Goal: Complete application form

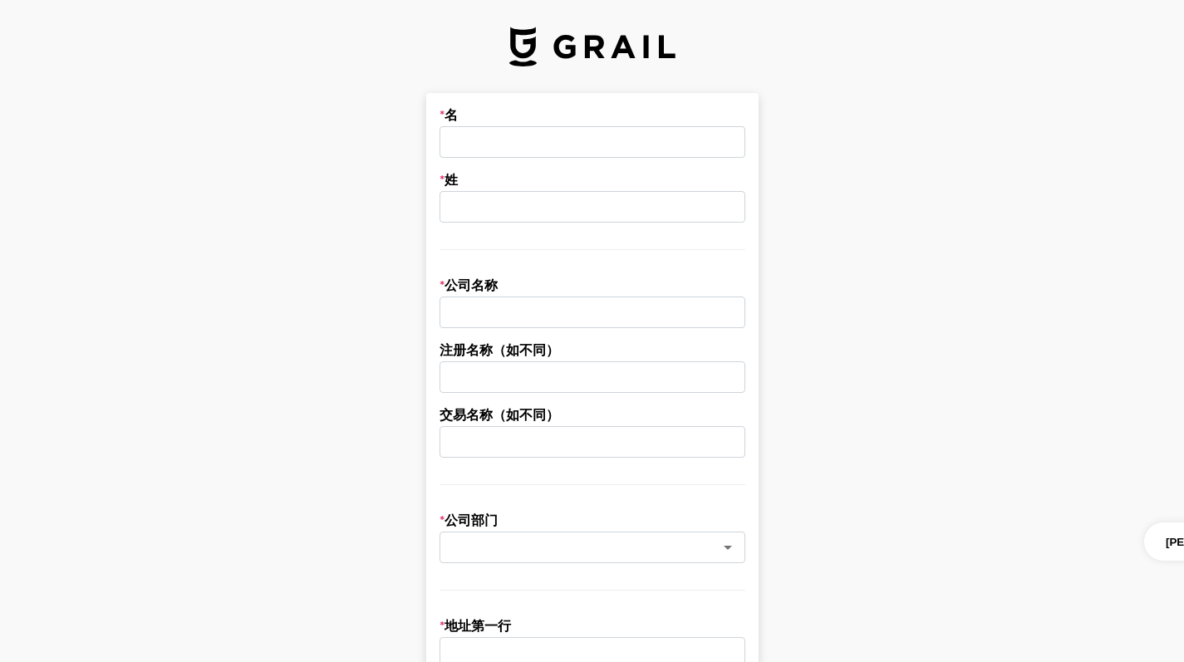
click at [587, 148] on input "text" at bounding box center [592, 142] width 306 height 32
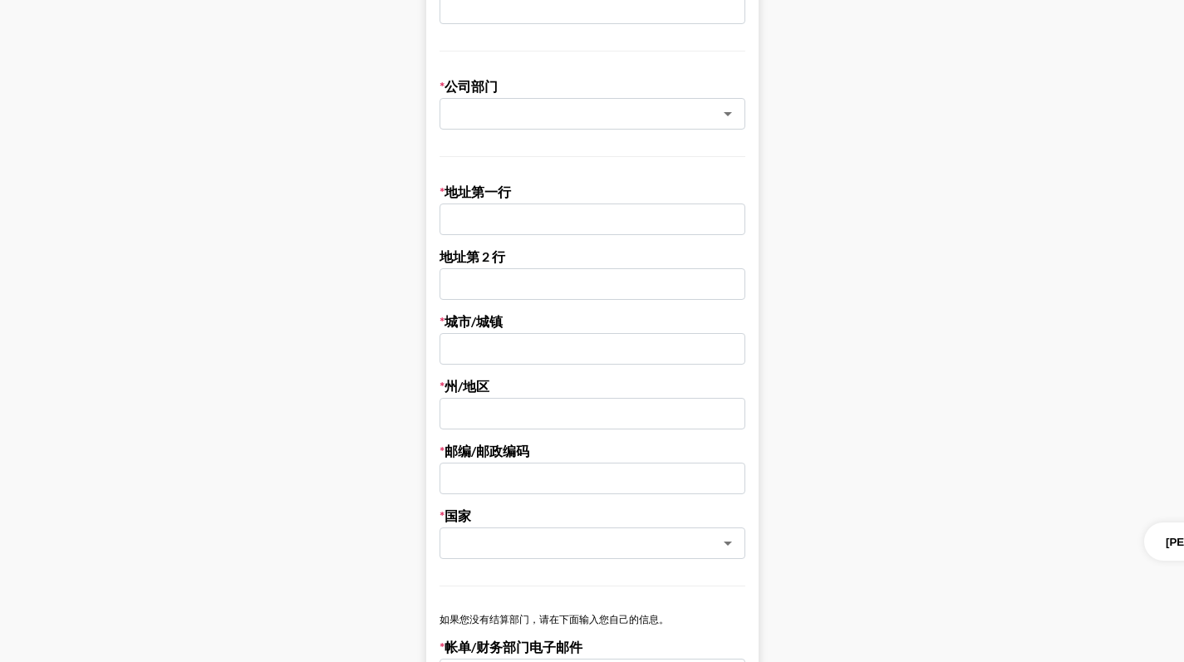
scroll to position [913, 0]
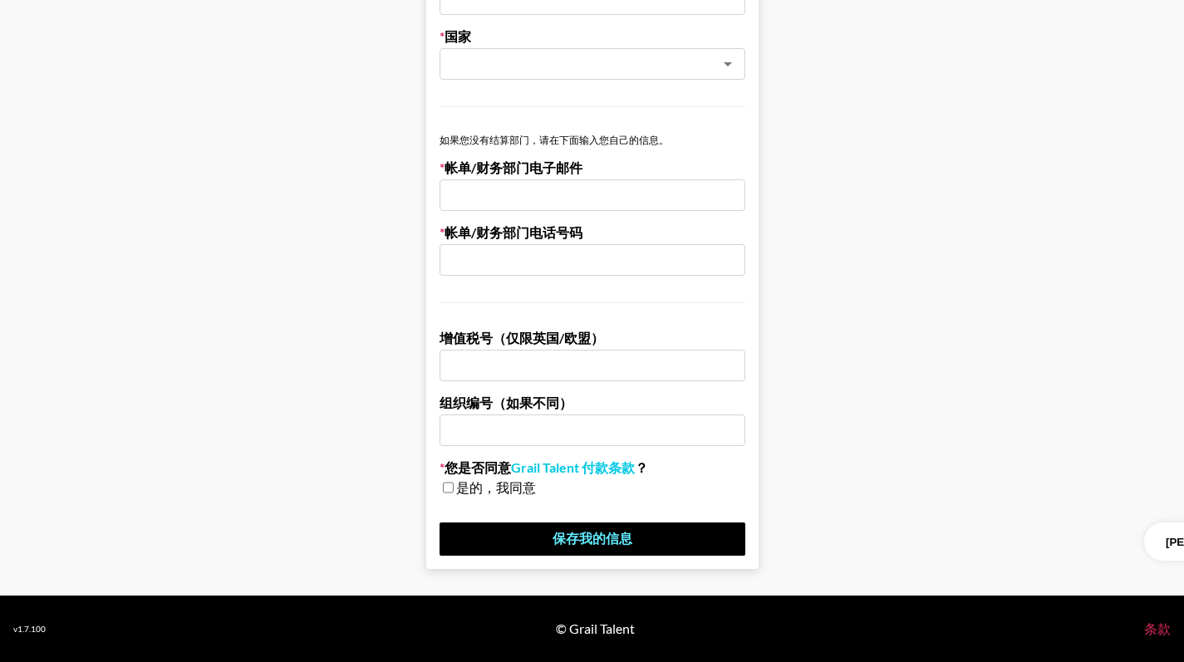
click at [1164, 629] on font "条款" at bounding box center [1157, 629] width 27 height 16
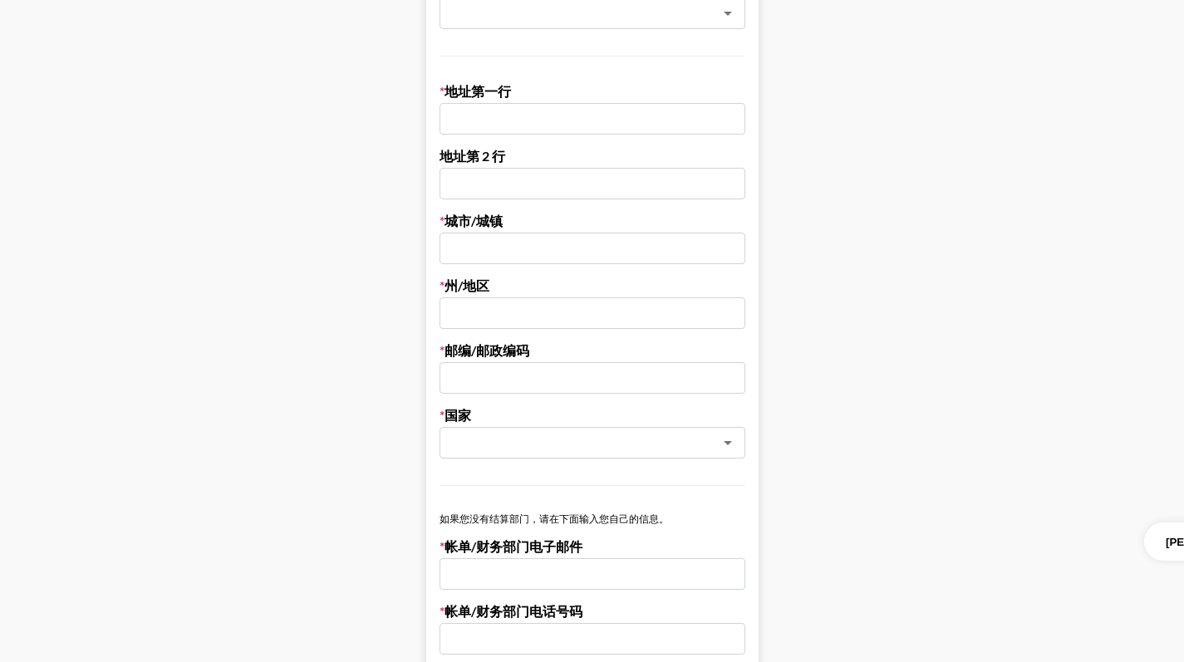
scroll to position [506, 0]
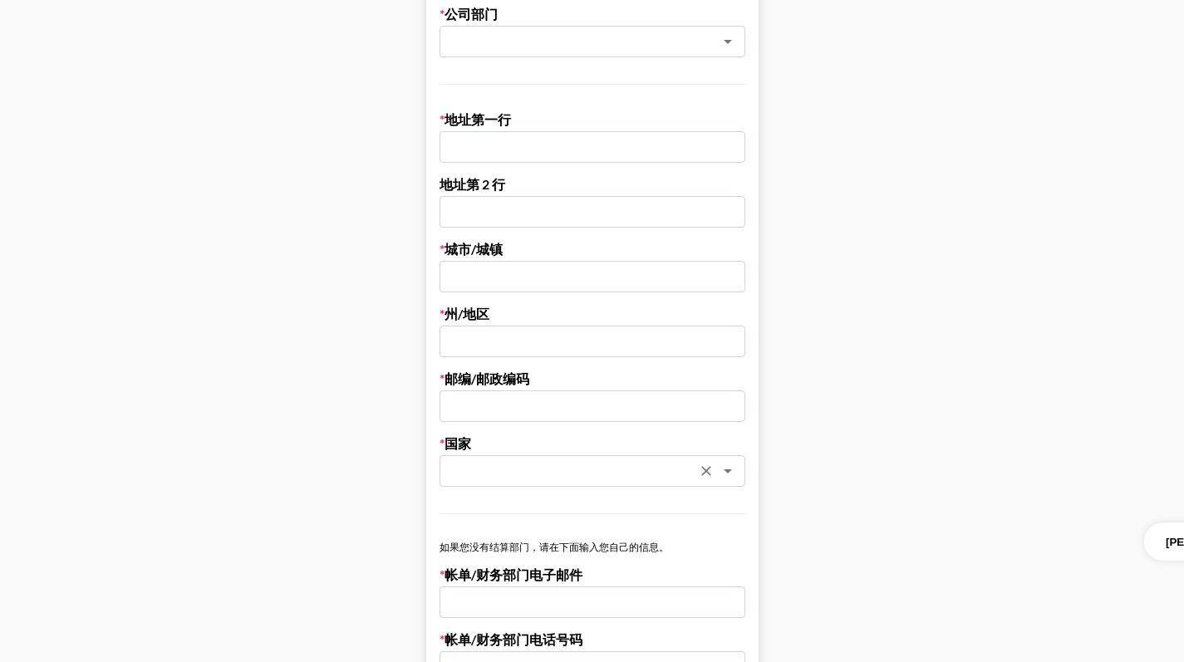
click at [714, 475] on icon "清除" at bounding box center [706, 471] width 17 height 17
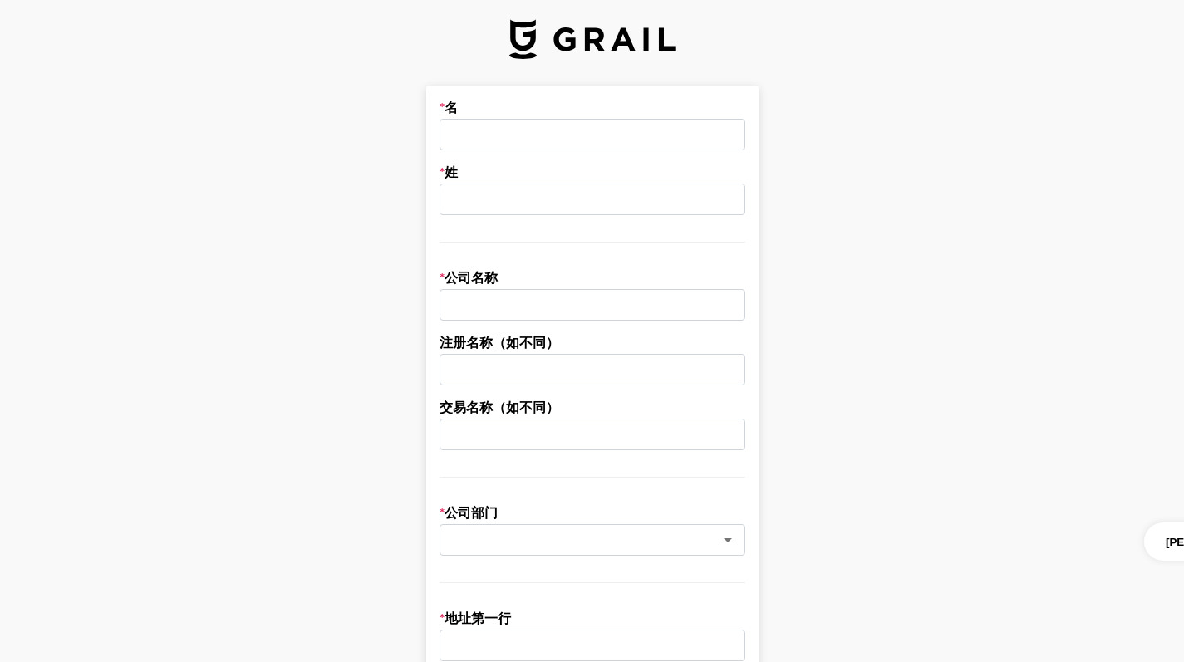
scroll to position [22, 0]
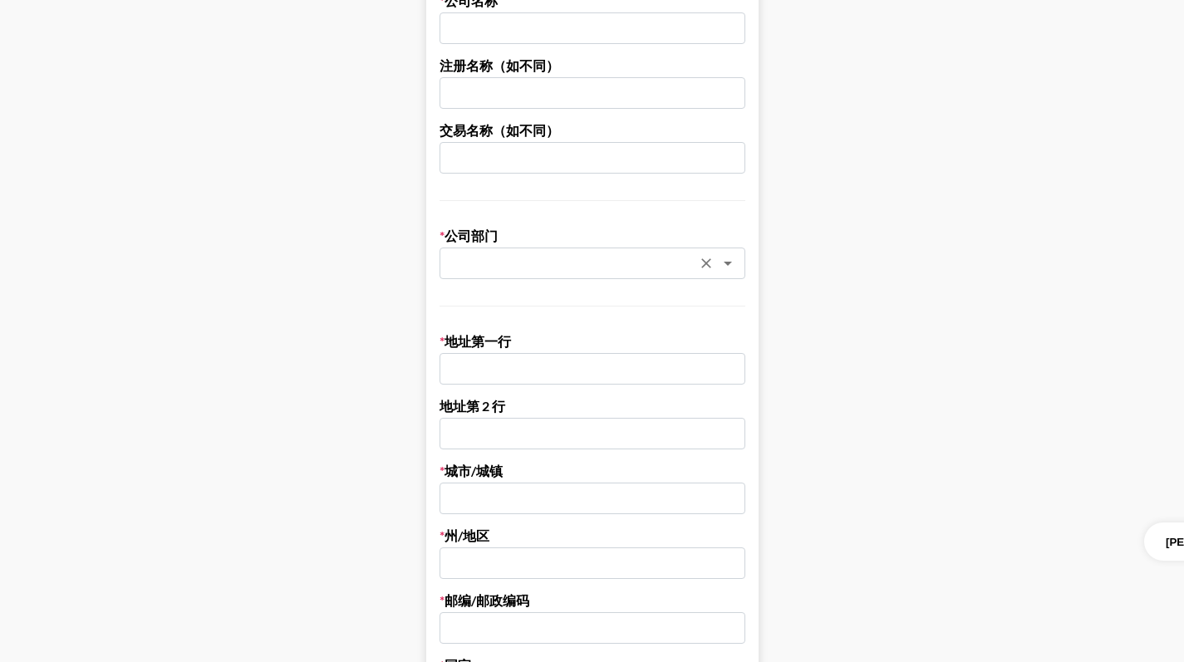
scroll to position [288, 0]
